Goal: Task Accomplishment & Management: Use online tool/utility

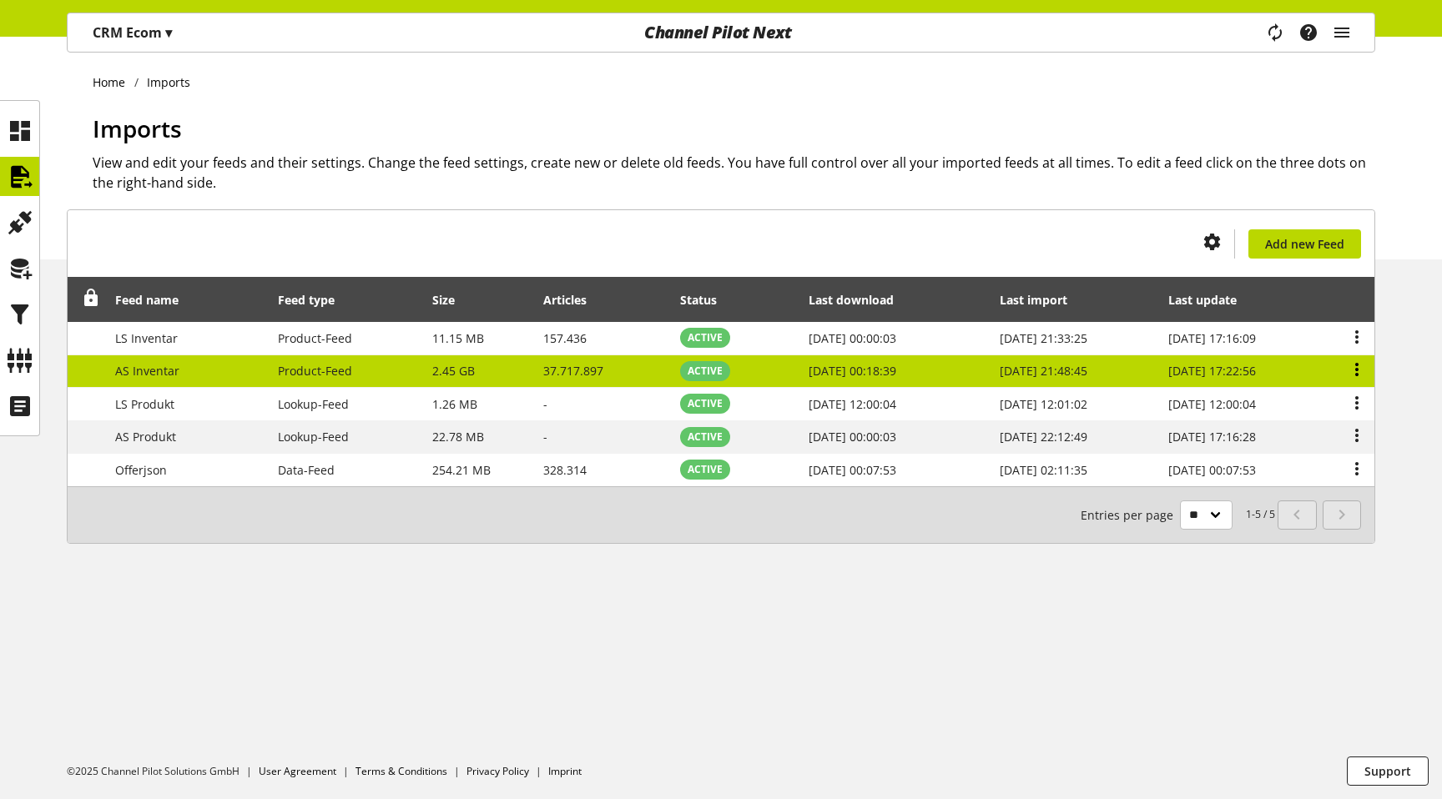
click at [1360, 370] on icon at bounding box center [1356, 370] width 20 height 30
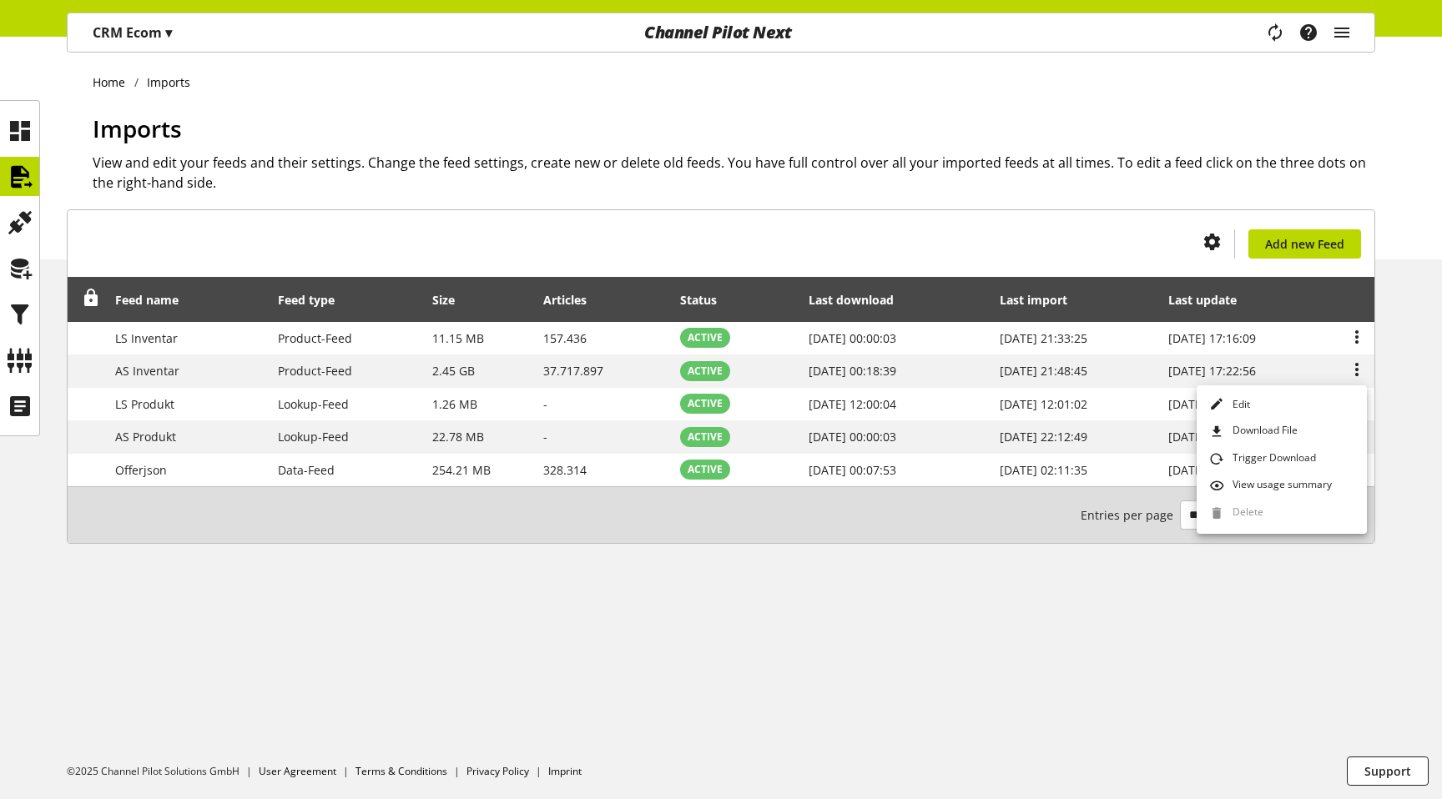
click at [903, 729] on div "Home Imports Imports View and edit your feeds and their settings. Change the fe…" at bounding box center [721, 418] width 1442 height 762
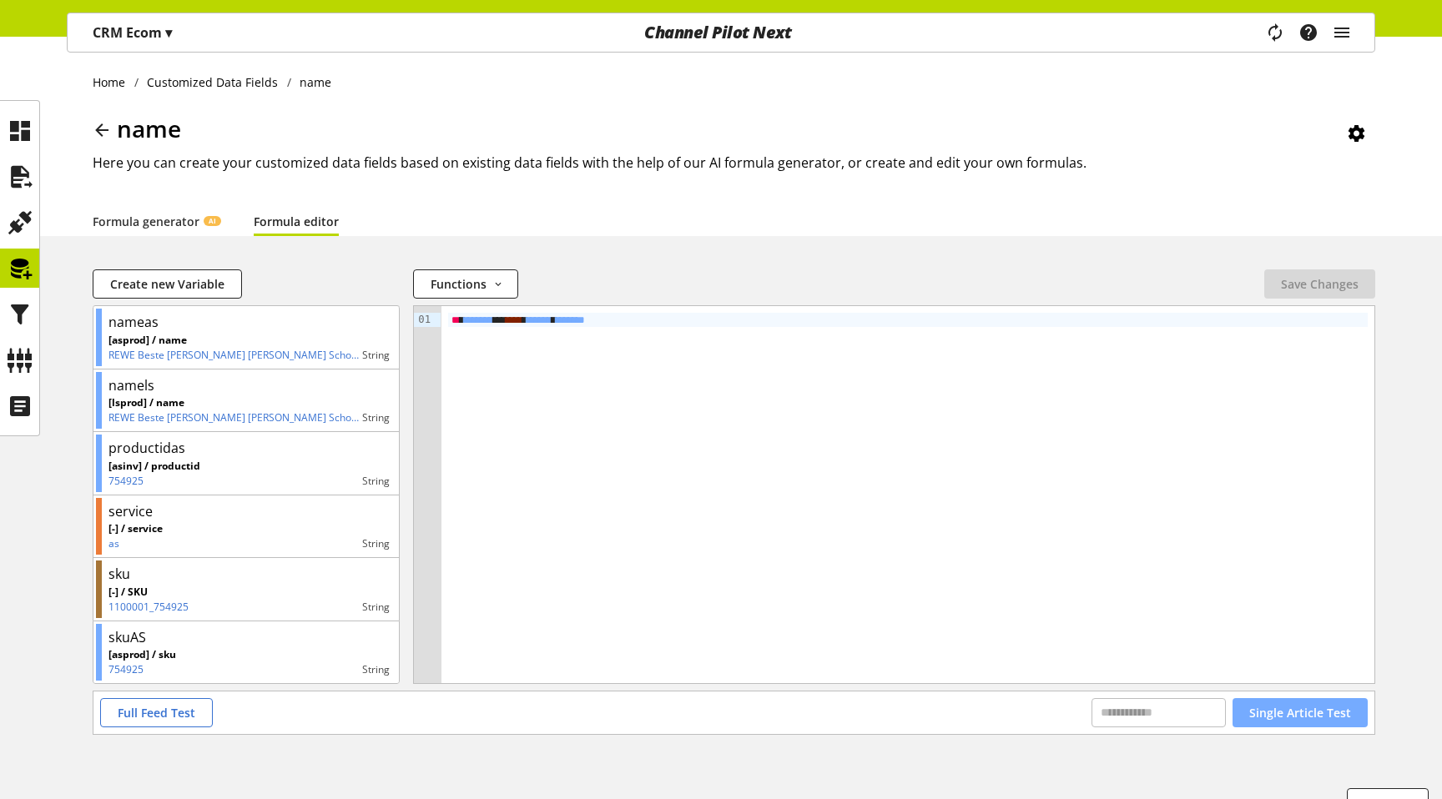
click at [1273, 713] on span "Single Article Test" at bounding box center [1300, 713] width 102 height 18
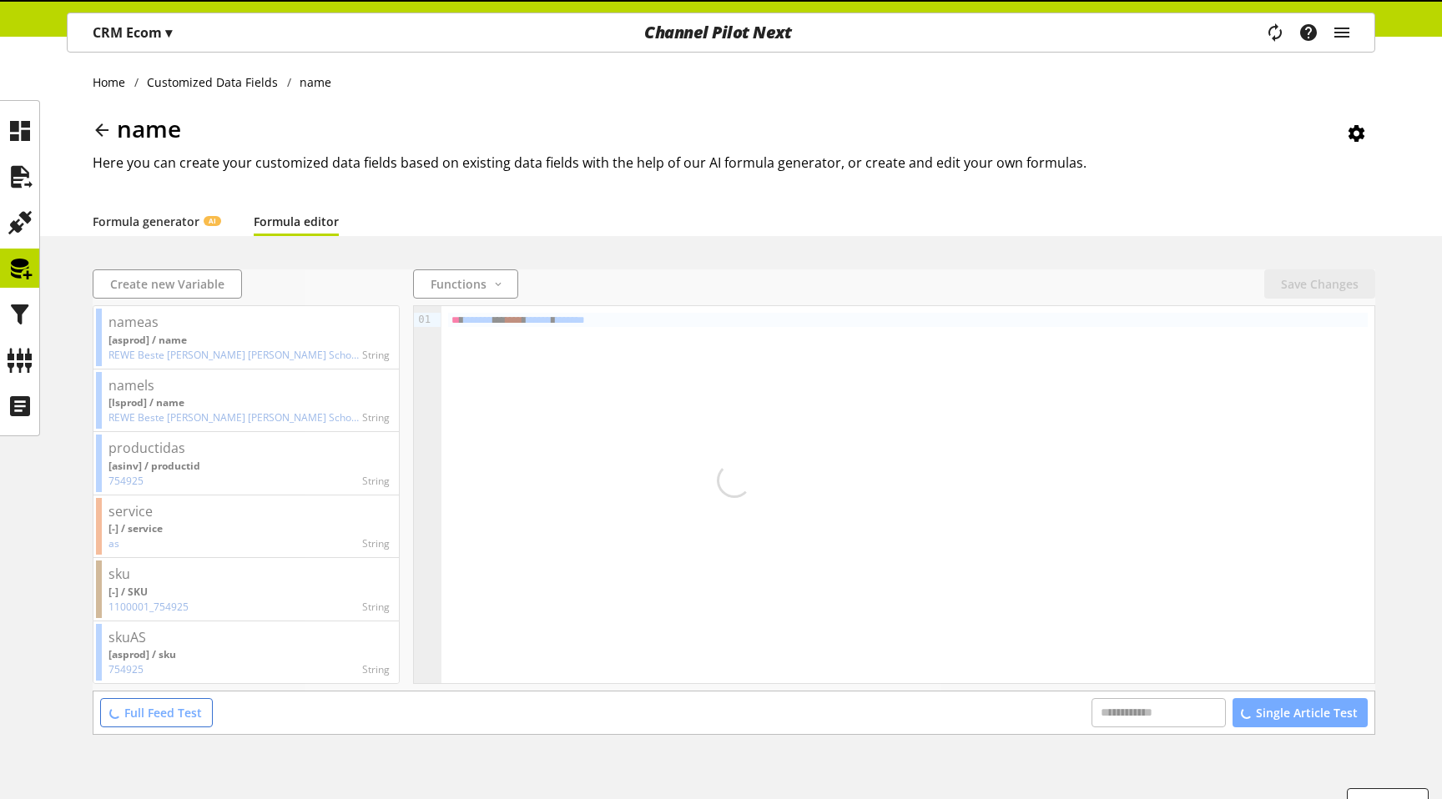
scroll to position [32, 0]
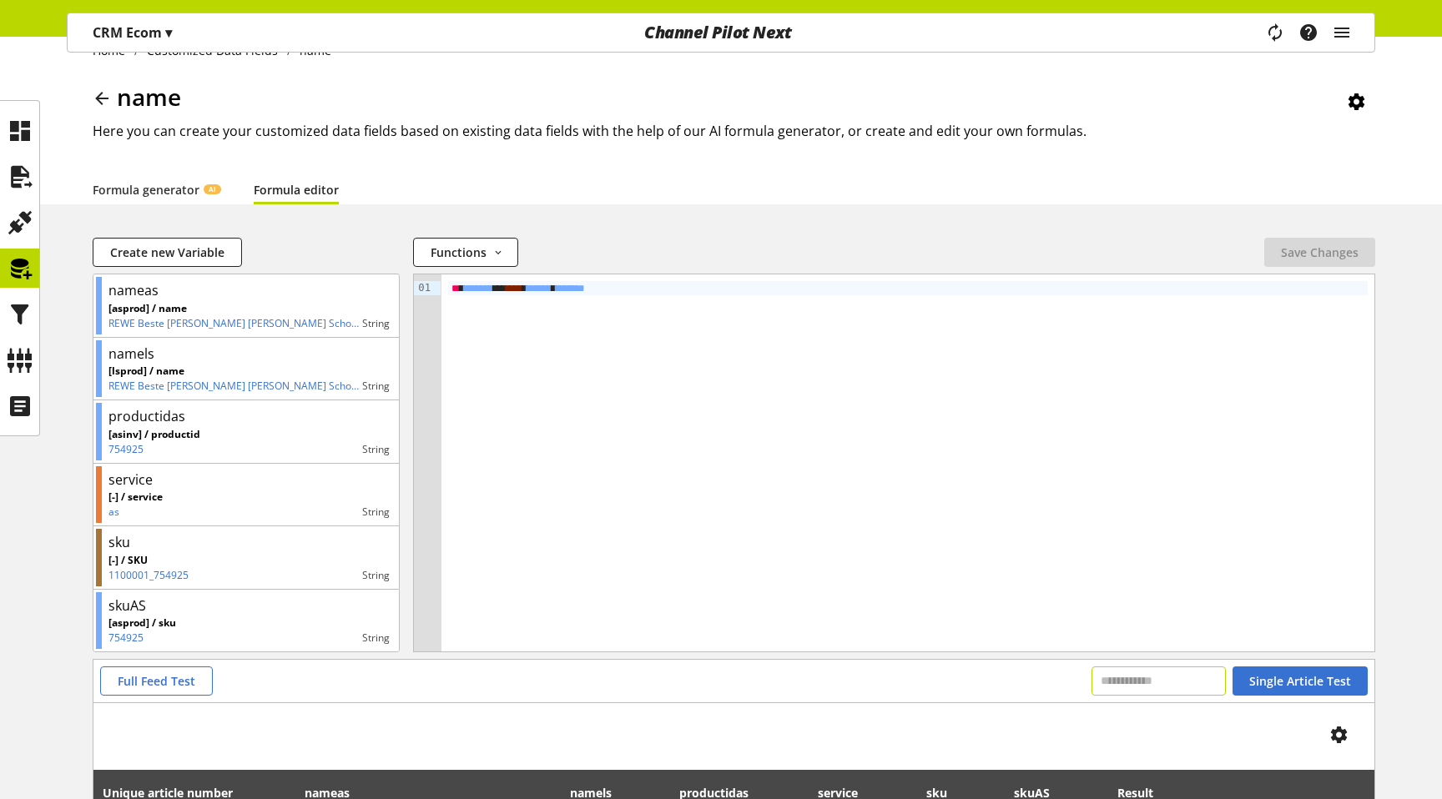
click at [1180, 692] on input "text" at bounding box center [1158, 681] width 134 height 29
paste input "*********"
type input "*********"
click at [1317, 682] on span "Single Article Test" at bounding box center [1300, 681] width 102 height 18
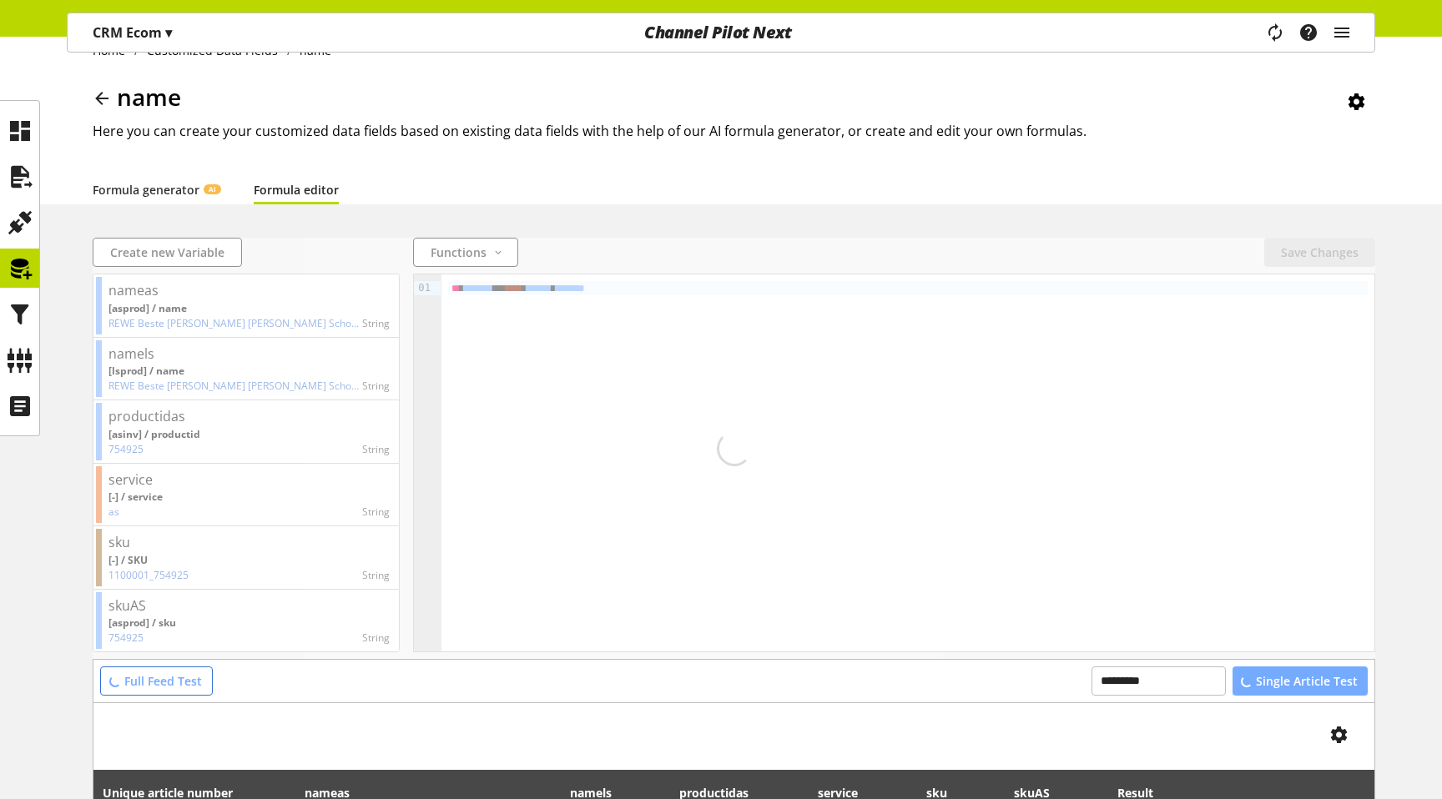
scroll to position [174, 0]
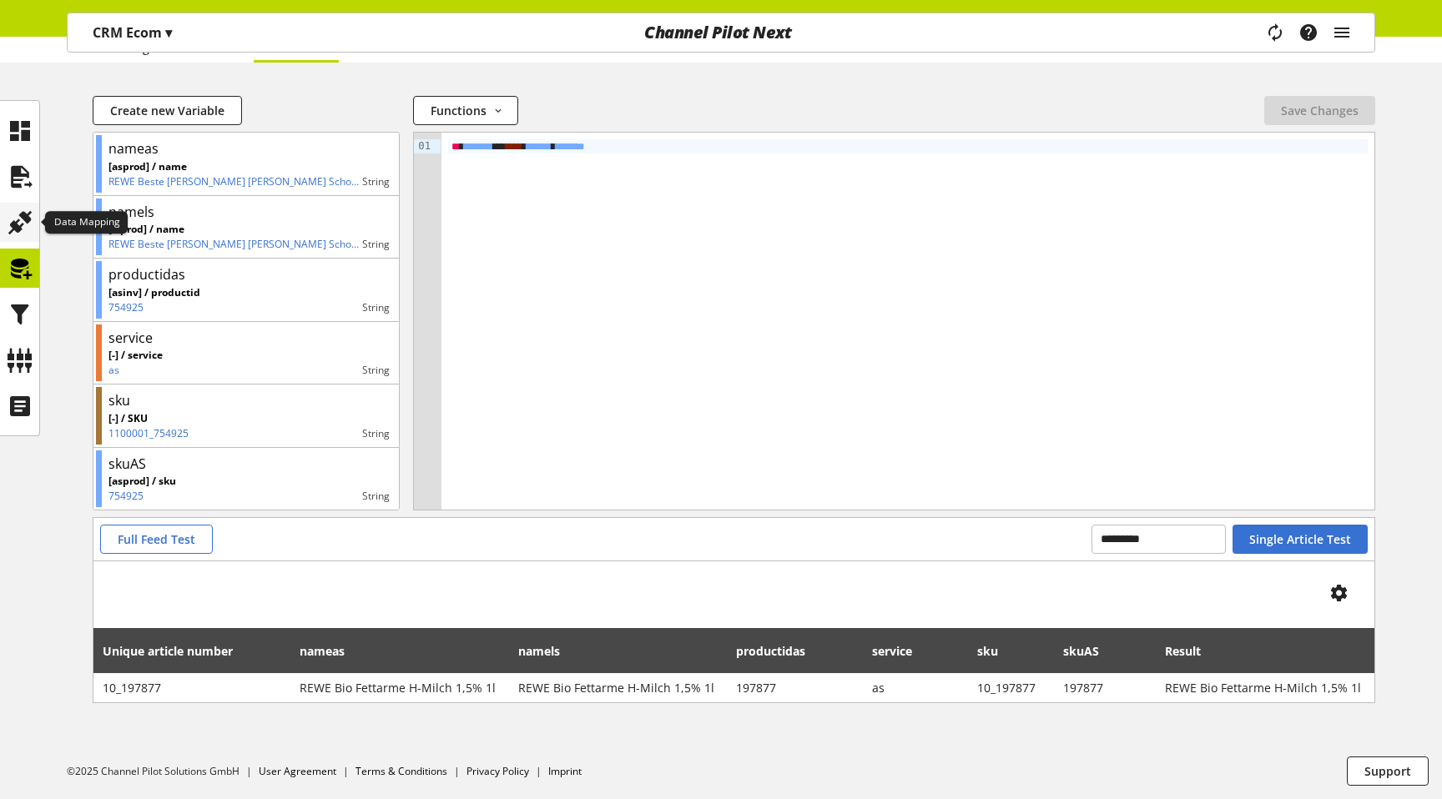
click at [17, 232] on icon at bounding box center [20, 222] width 27 height 33
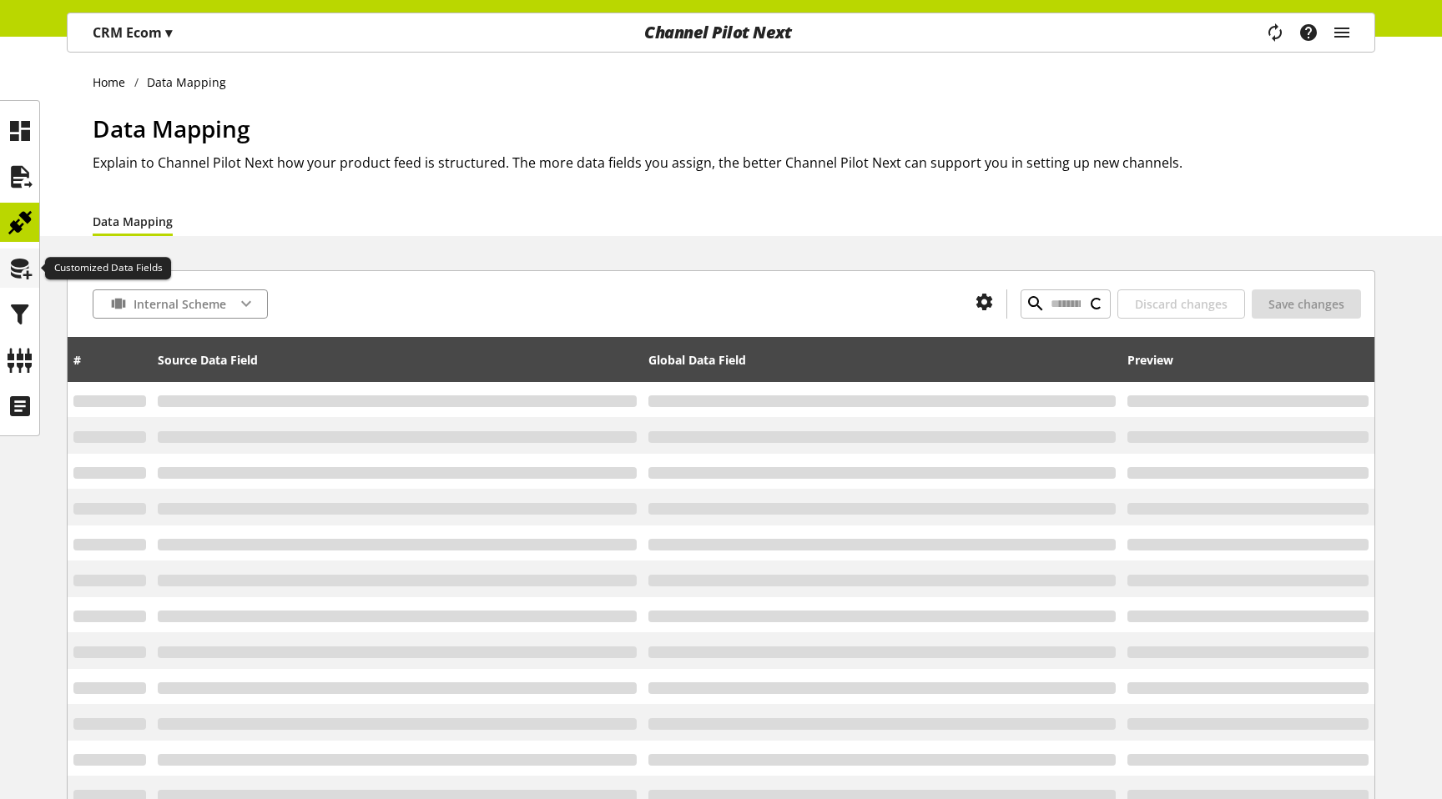
click at [22, 249] on div at bounding box center [19, 268] width 39 height 39
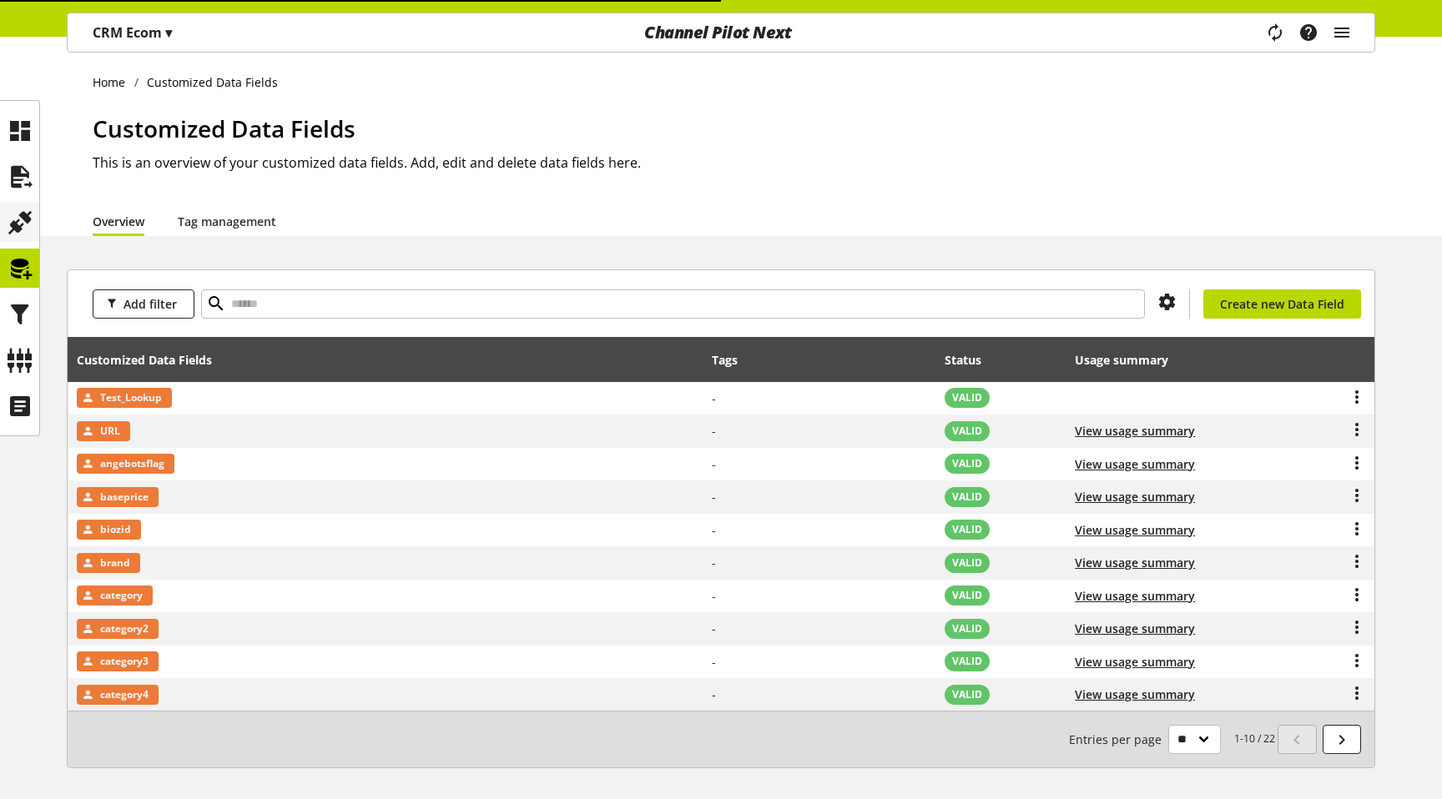
click at [25, 229] on icon at bounding box center [20, 222] width 27 height 33
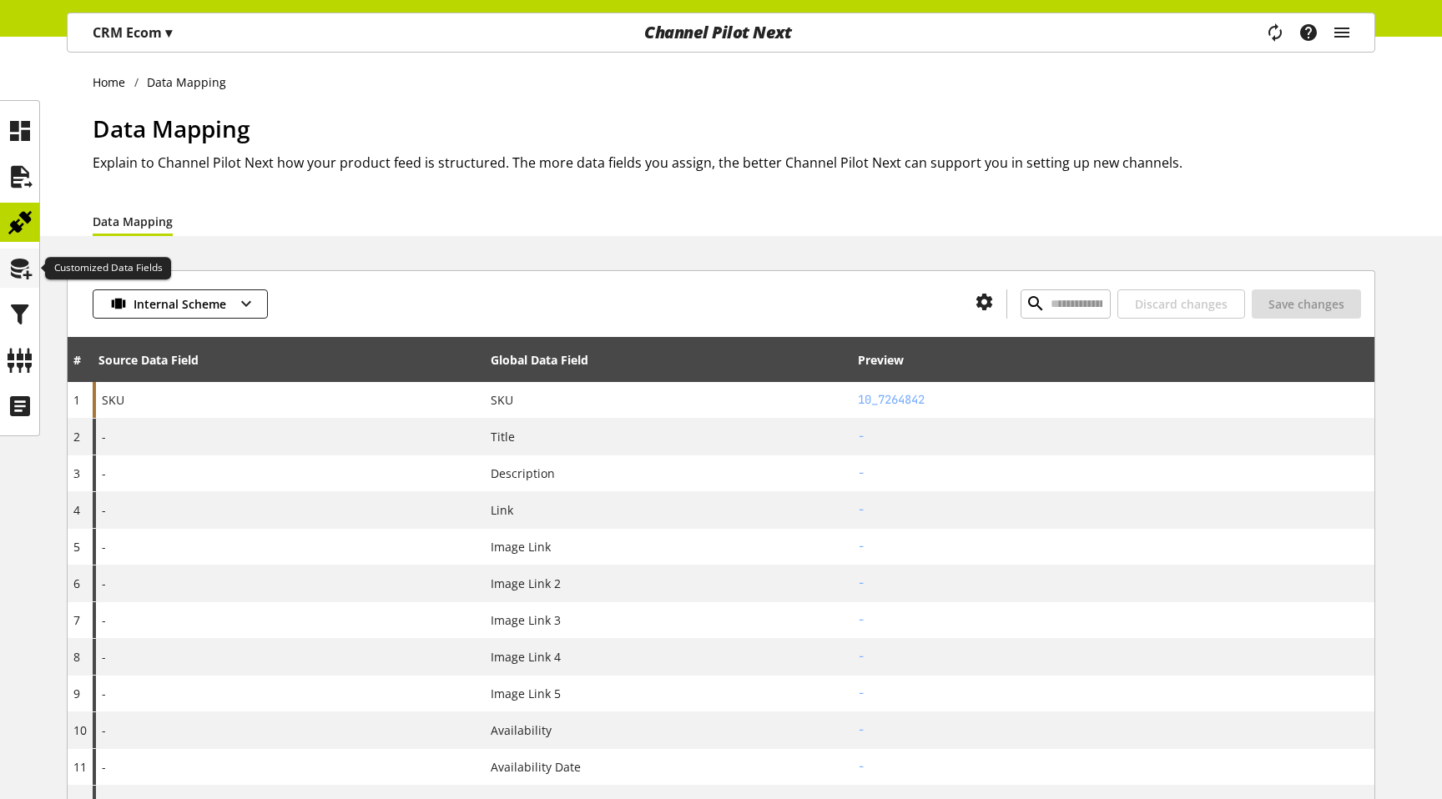
click at [26, 269] on icon at bounding box center [20, 268] width 27 height 33
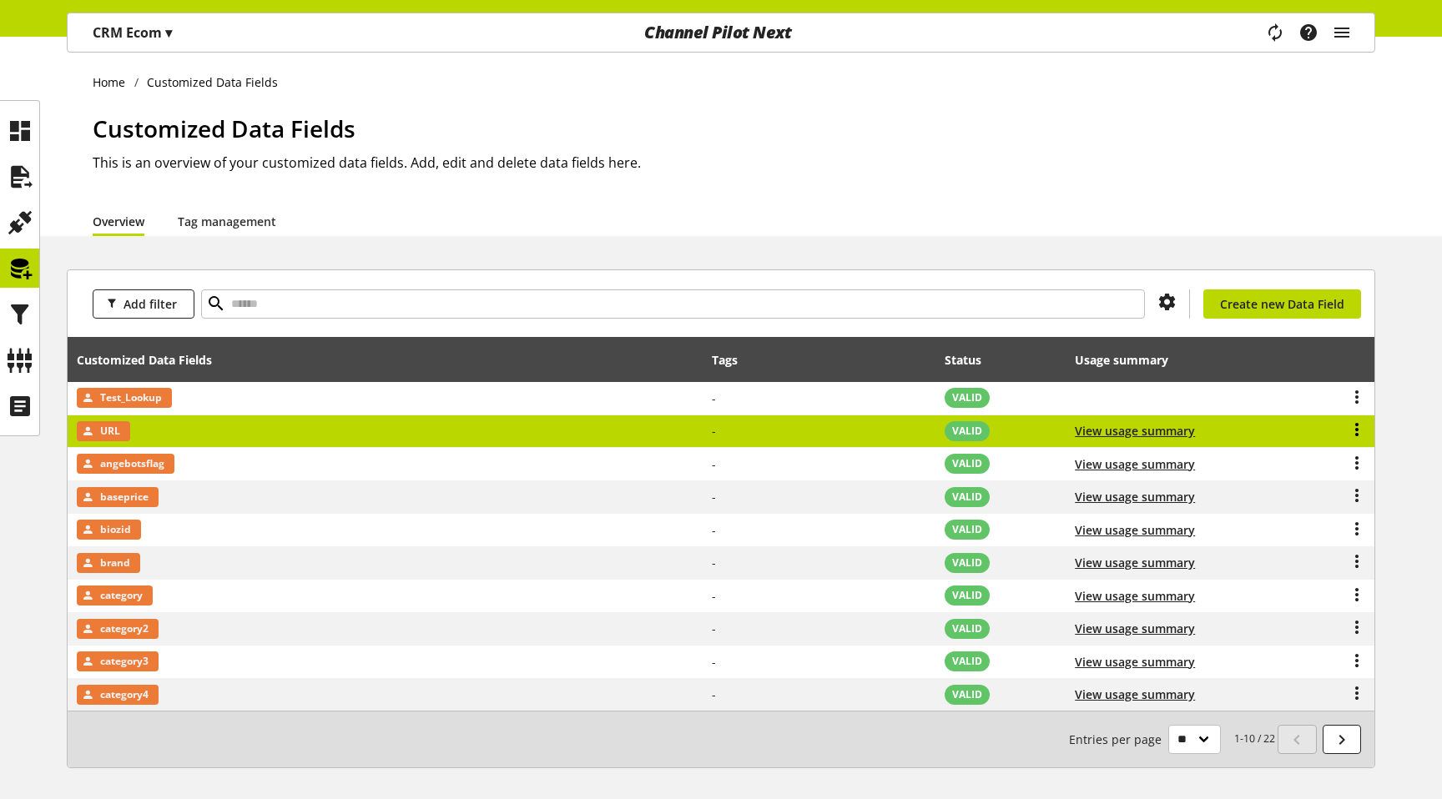
click at [1361, 426] on icon at bounding box center [1356, 430] width 20 height 30
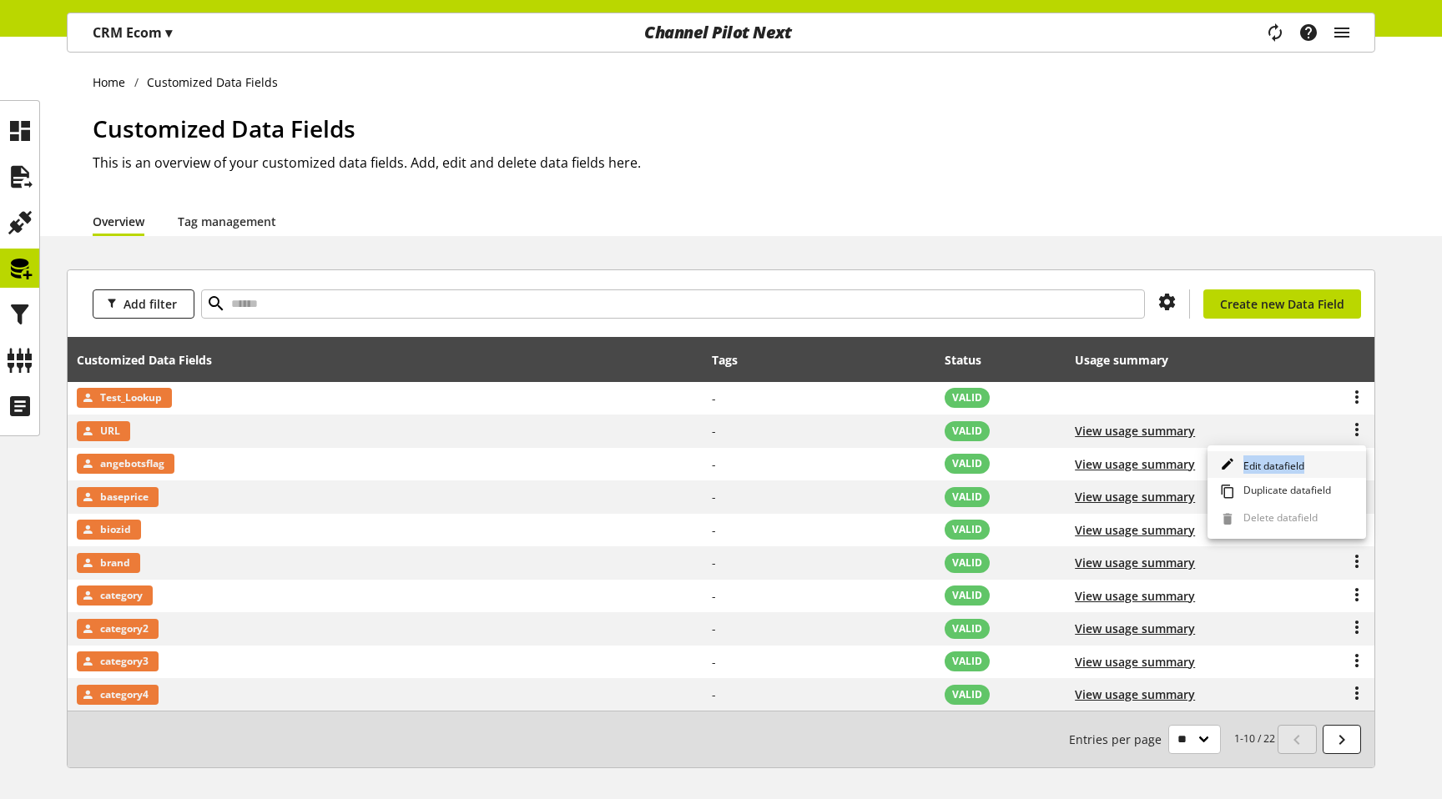
click at [1330, 455] on div "Edit datafield Duplicate datafield This data field is in use and cannot be dele…" at bounding box center [1286, 492] width 159 height 94
click at [1328, 457] on link "Edit datafield" at bounding box center [1286, 465] width 159 height 28
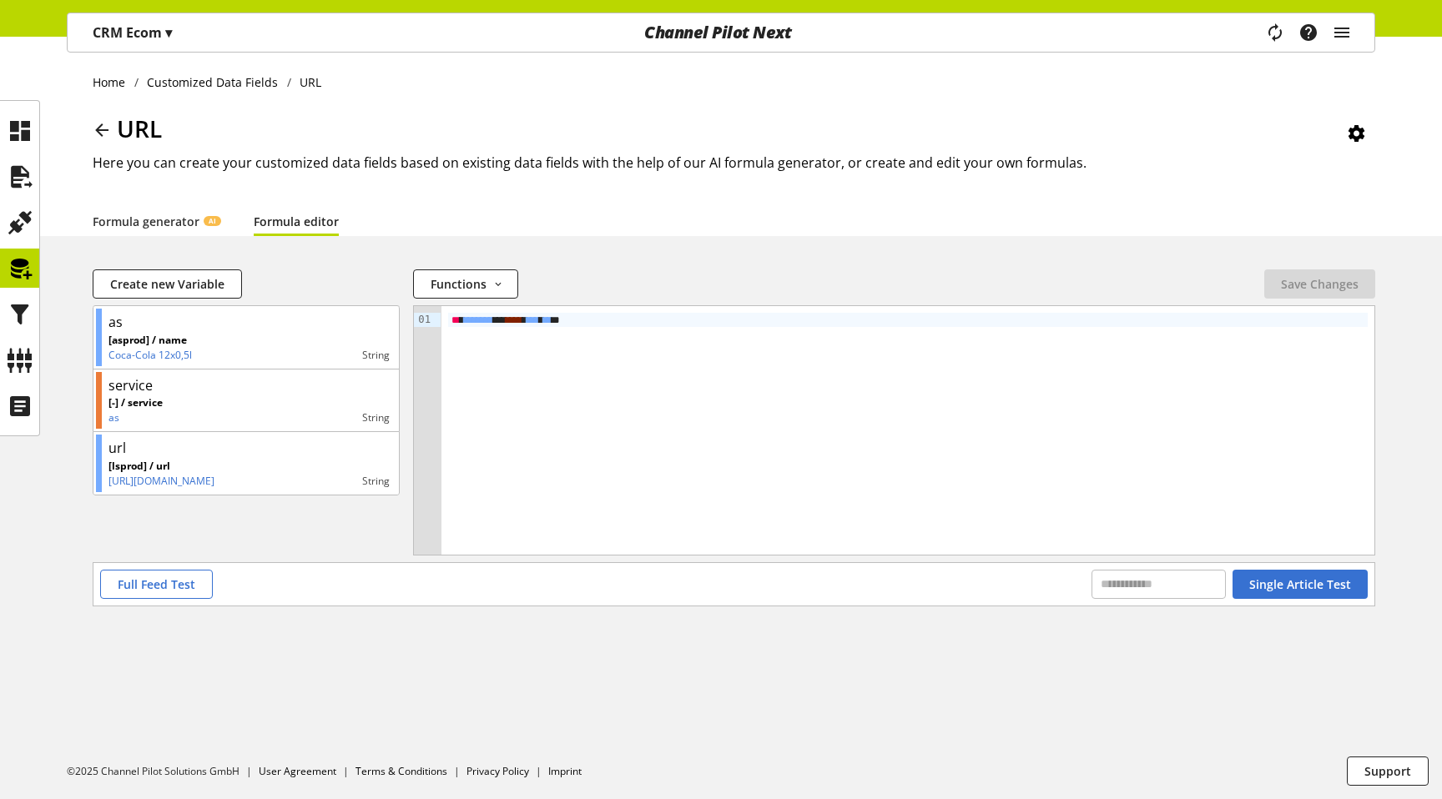
click at [303, 219] on link "Formula editor" at bounding box center [296, 222] width 85 height 18
click at [671, 329] on div "** * ******* ** * ** * * *** * ** *" at bounding box center [907, 430] width 933 height 249
click at [1288, 277] on span "Save Changes" at bounding box center [1320, 284] width 78 height 18
click at [25, 279] on icon at bounding box center [20, 268] width 27 height 33
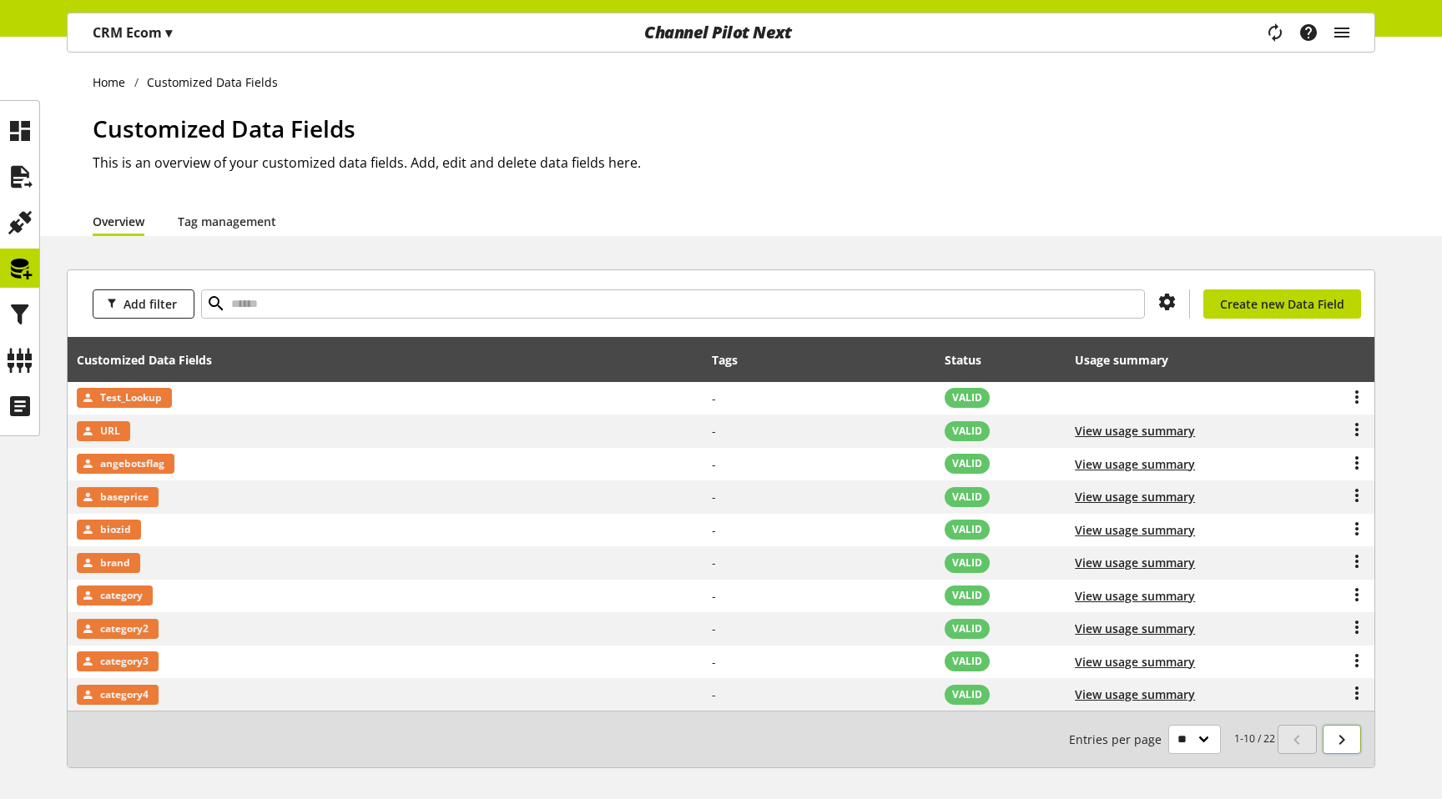
click at [1336, 733] on icon at bounding box center [1341, 740] width 20 height 30
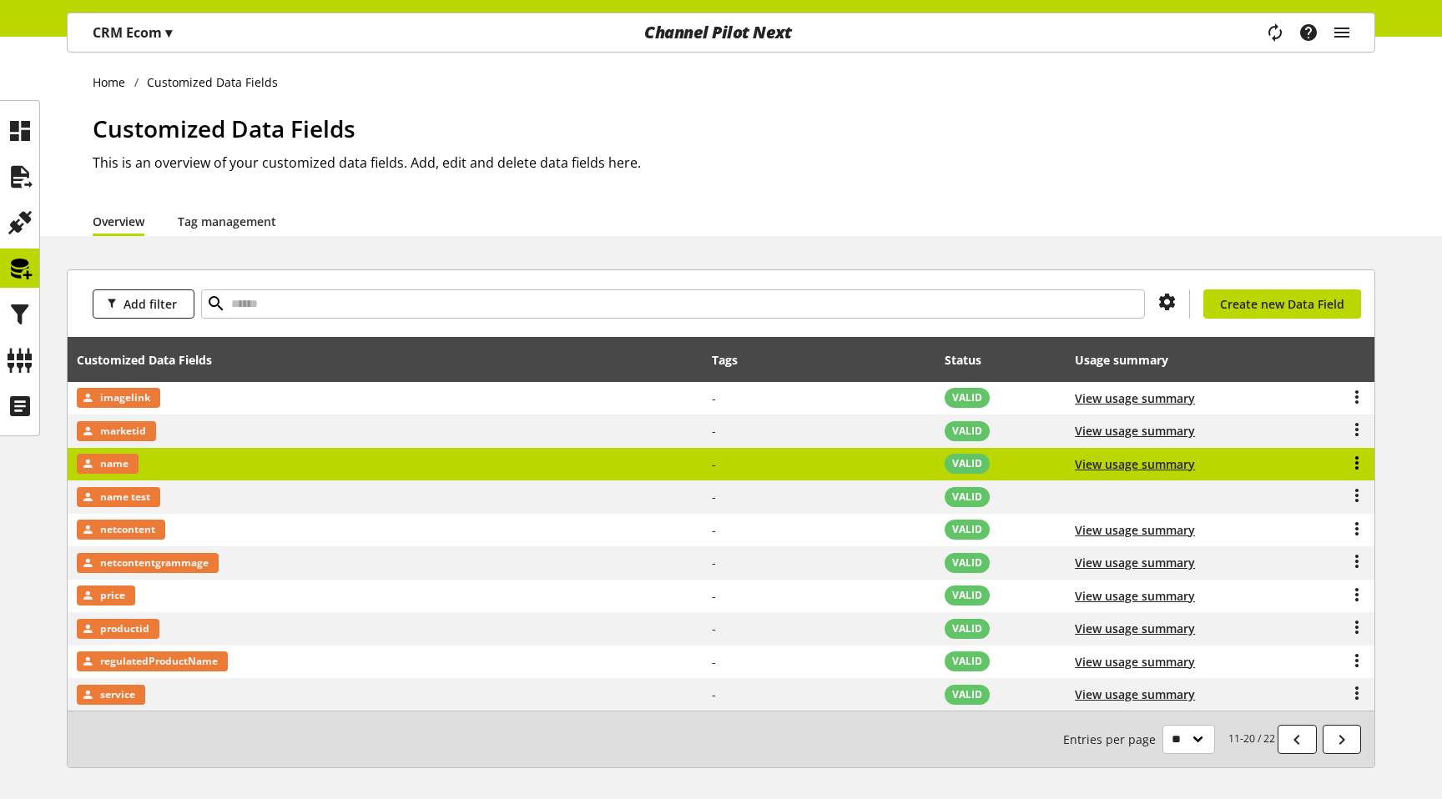
click at [1356, 464] on icon at bounding box center [1356, 463] width 20 height 30
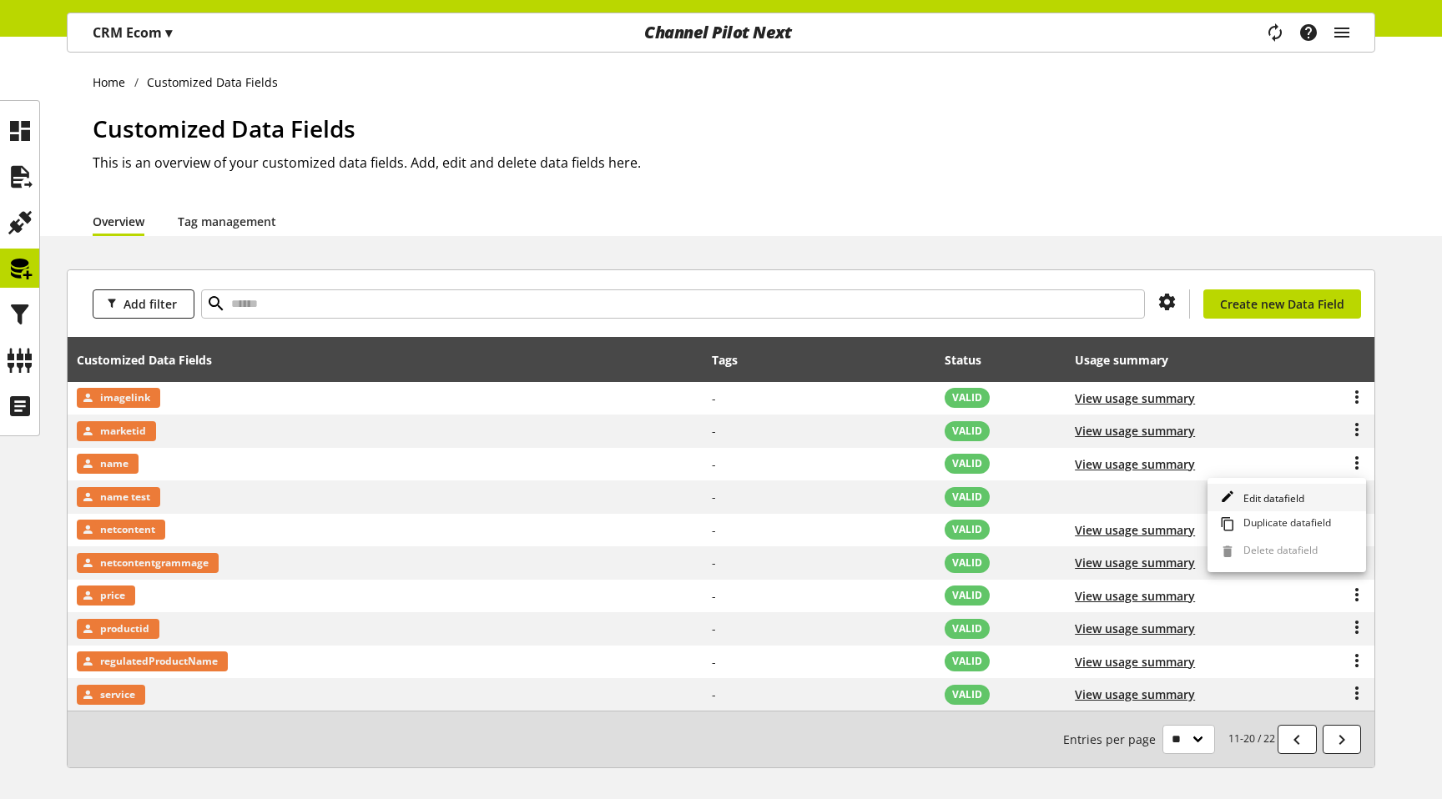
click at [1260, 496] on span "Edit datafield" at bounding box center [1270, 498] width 68 height 14
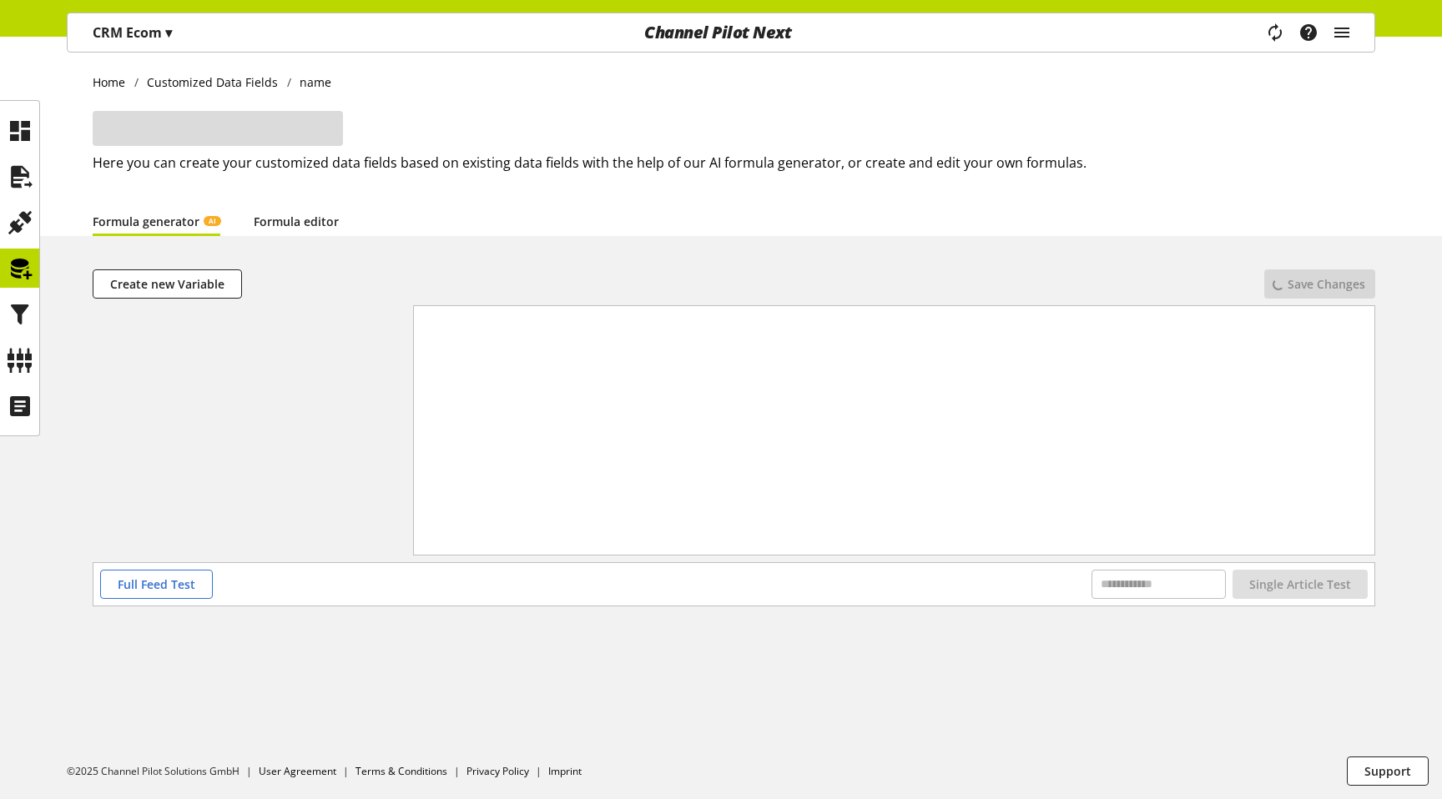
click at [309, 226] on link "Formula editor" at bounding box center [296, 222] width 85 height 18
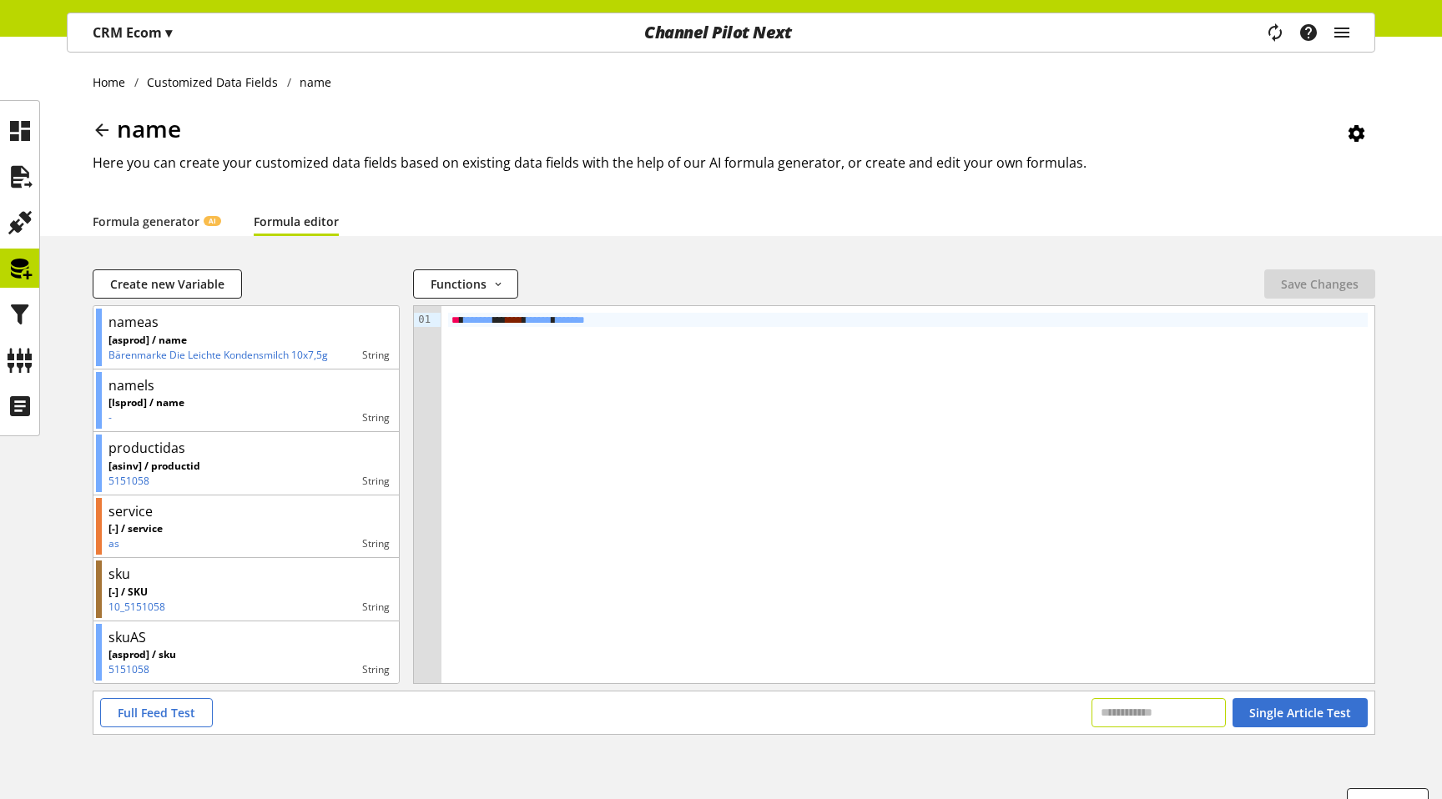
click at [1125, 715] on input "text" at bounding box center [1158, 712] width 134 height 29
paste input "*********"
type input "*********"
click at [1291, 717] on span "Single Article Test" at bounding box center [1300, 713] width 102 height 18
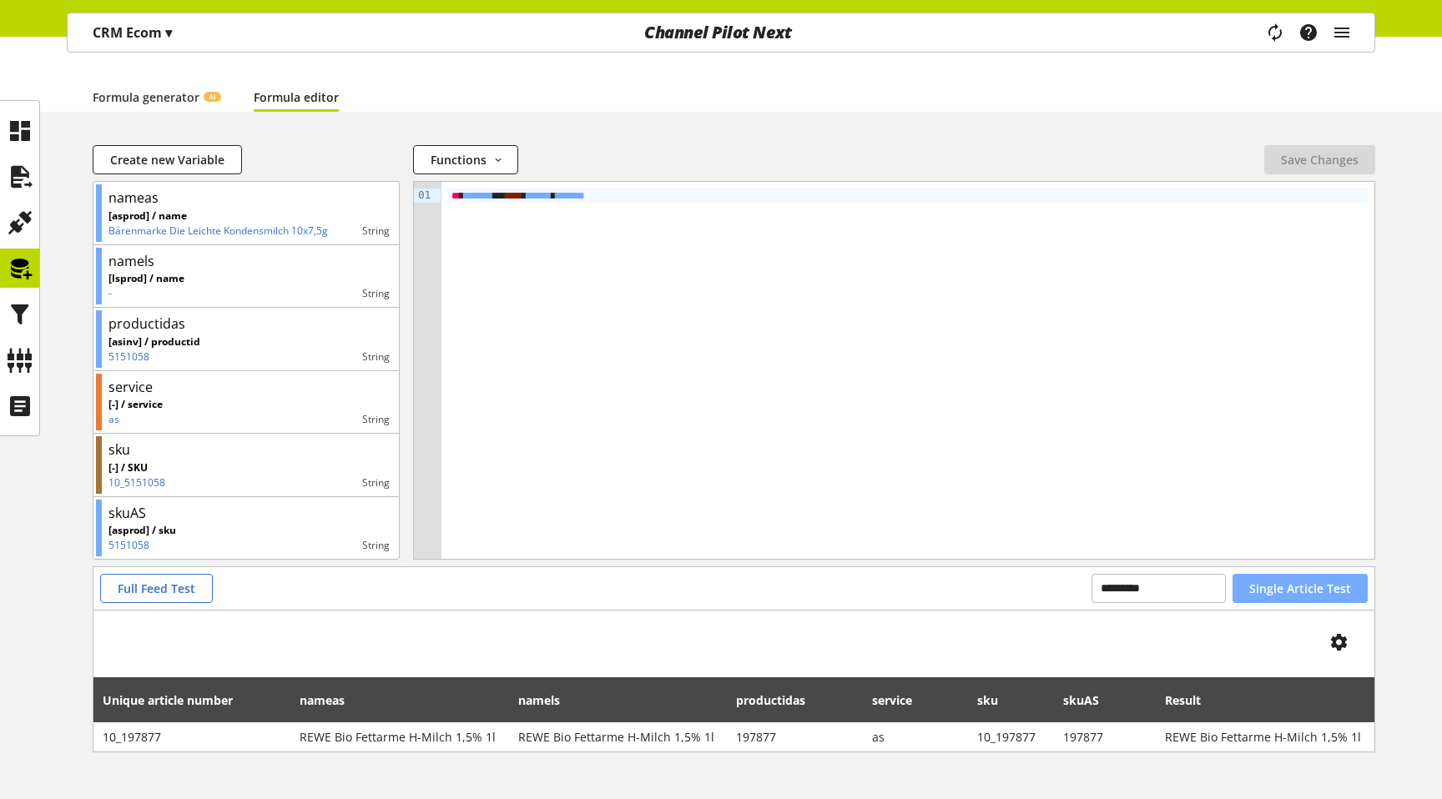
scroll to position [174, 0]
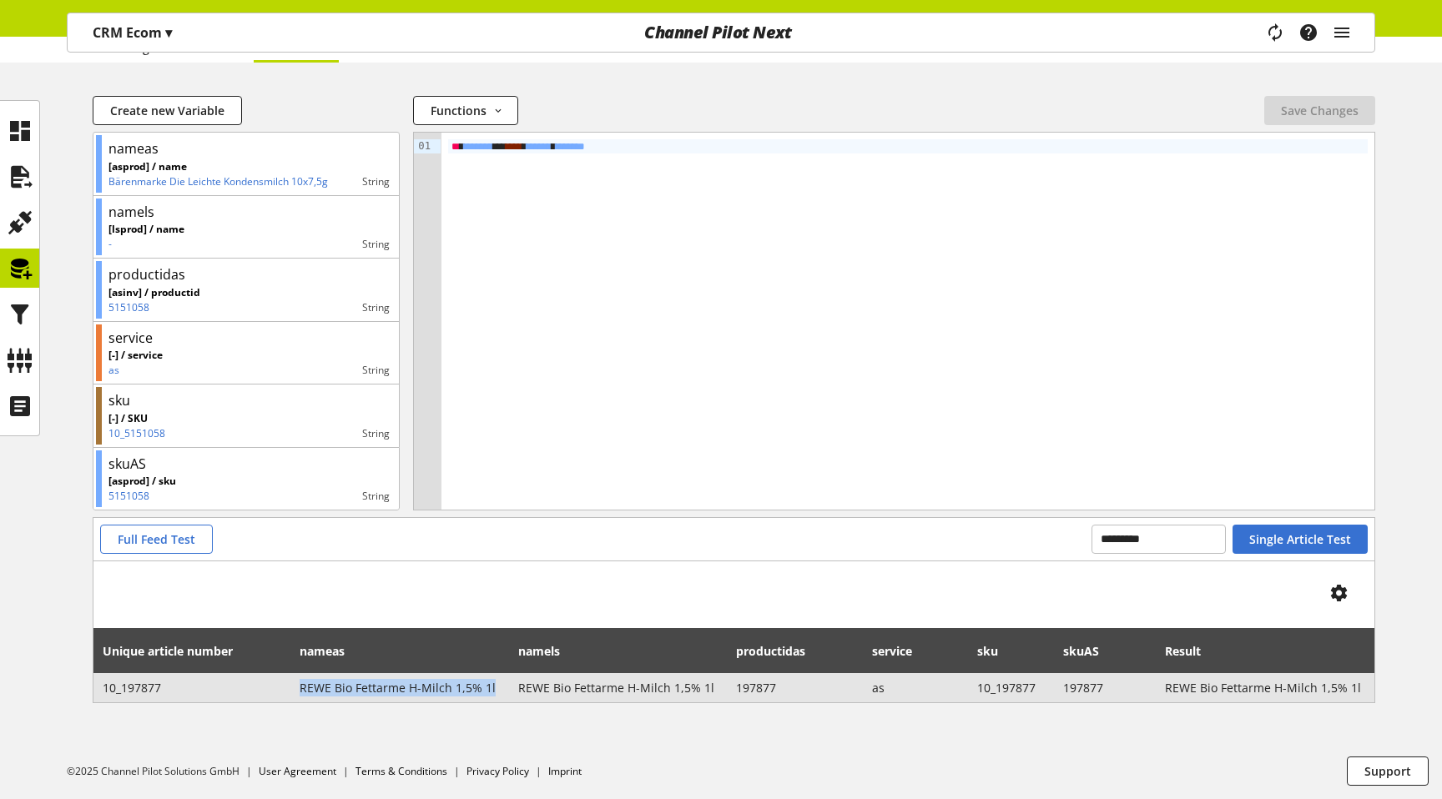
drag, startPoint x: 304, startPoint y: 691, endPoint x: 503, endPoint y: 694, distance: 199.4
click at [503, 694] on td "REWE Bio Fettarme H-Milch 1,5% 1l" at bounding box center [400, 687] width 218 height 29
